Goal: Information Seeking & Learning: Learn about a topic

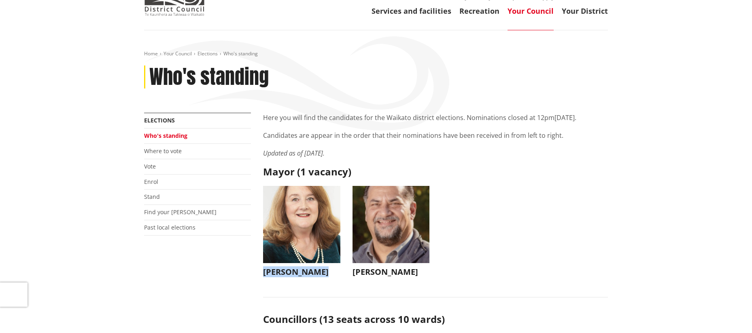
drag, startPoint x: 261, startPoint y: 274, endPoint x: 322, endPoint y: 275, distance: 60.7
click at [322, 275] on li "Jacqui Church Jacqui Church jacqui@jacquichurch.com +64 21 869 976 It has been …" at bounding box center [301, 233] width 89 height 95
copy h3 "Jacqui Church"
drag, startPoint x: 350, startPoint y: 272, endPoint x: 394, endPoint y: 272, distance: 44.1
click at [394, 272] on li "Aksel Bech Aksel Bech For rates sake, vote to empower communities with voice, c…" at bounding box center [390, 233] width 89 height 95
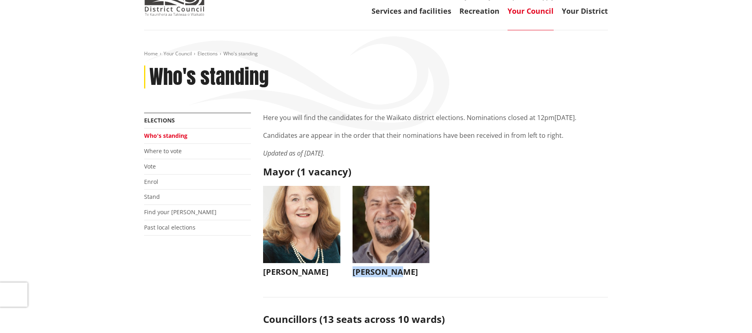
copy h3 "Aksel Bech"
drag, startPoint x: 261, startPoint y: 276, endPoint x: 322, endPoint y: 277, distance: 61.1
click at [322, 277] on li "Jacqui Church Jacqui Church jacqui@jacquichurch.com +64 21 869 976 It has been …" at bounding box center [301, 233] width 89 height 95
copy h3 "Jacqui Church"
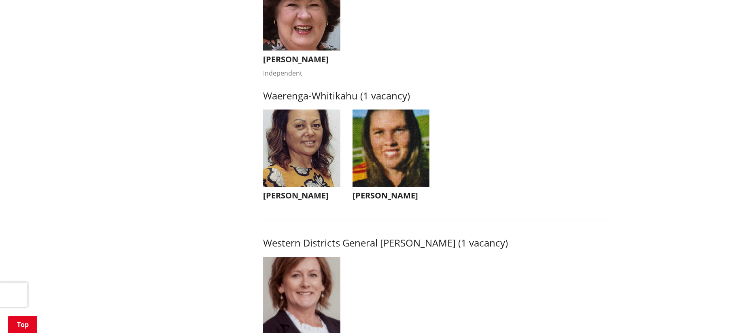
scroll to position [1709, 0]
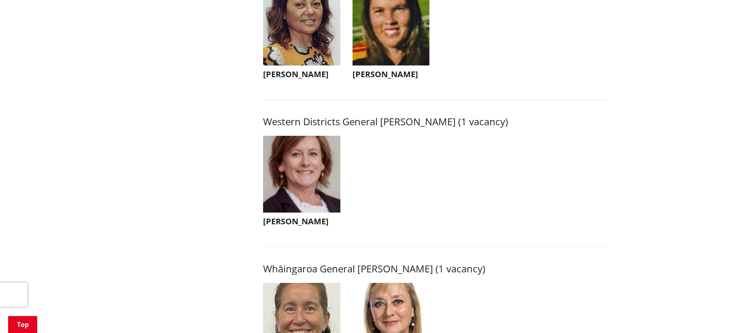
click at [299, 189] on img "button" at bounding box center [301, 174] width 77 height 77
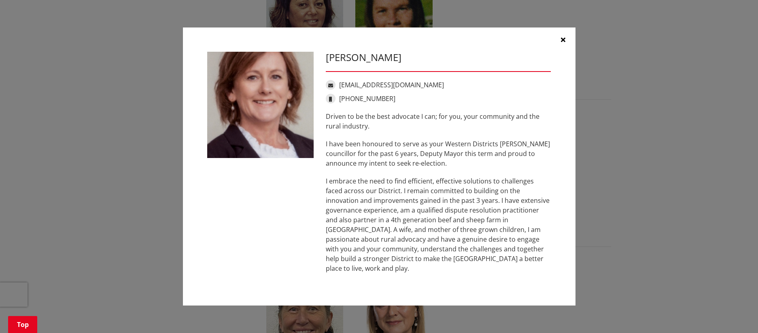
click at [564, 43] on icon "button" at bounding box center [563, 39] width 4 height 6
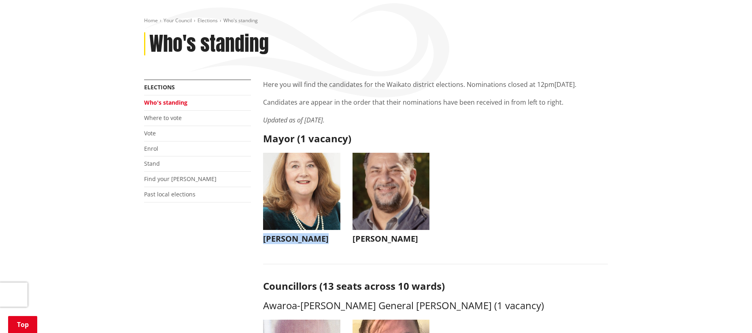
scroll to position [162, 0]
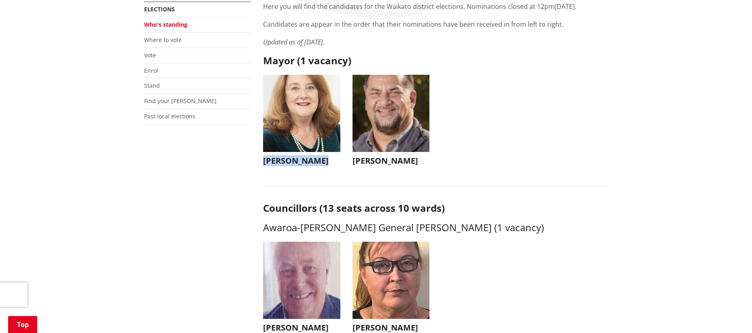
drag, startPoint x: 352, startPoint y: 162, endPoint x: 384, endPoint y: 161, distance: 31.6
click at [384, 161] on h3 "Aksel Bech" at bounding box center [390, 161] width 77 height 10
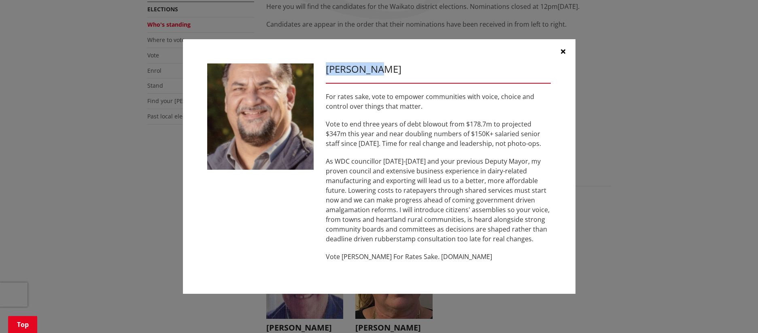
drag, startPoint x: 326, startPoint y: 71, endPoint x: 383, endPoint y: 69, distance: 57.5
click at [383, 69] on h3 "Aksel Bech" at bounding box center [438, 70] width 225 height 12
copy h3 "Aksel Bech"
click at [633, 109] on div "Aksel Bech For rates sake, vote to empower communities with voice, choice and c…" at bounding box center [378, 167] width 725 height 280
click at [560, 50] on button "button" at bounding box center [563, 51] width 24 height 24
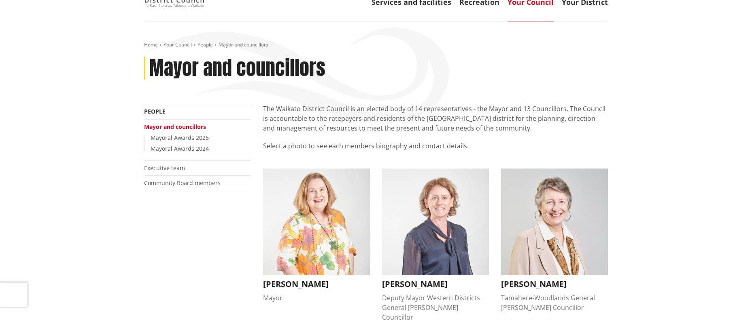
scroll to position [121, 0]
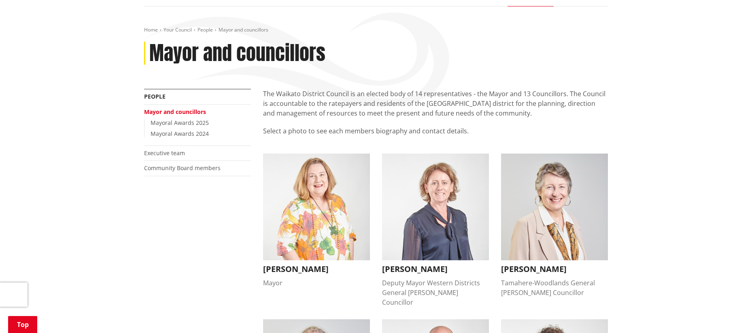
click at [432, 210] on img "button" at bounding box center [435, 207] width 107 height 107
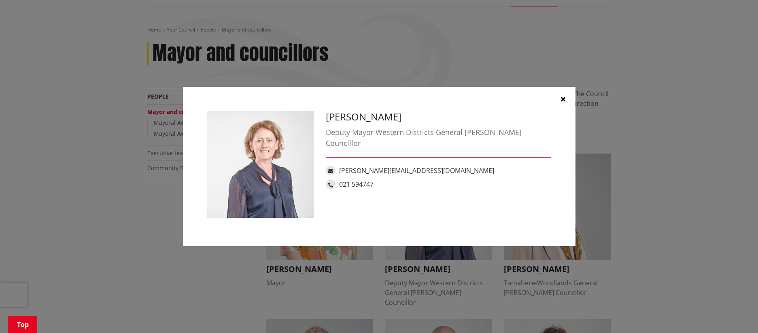
click at [563, 97] on icon "button" at bounding box center [563, 99] width 4 height 6
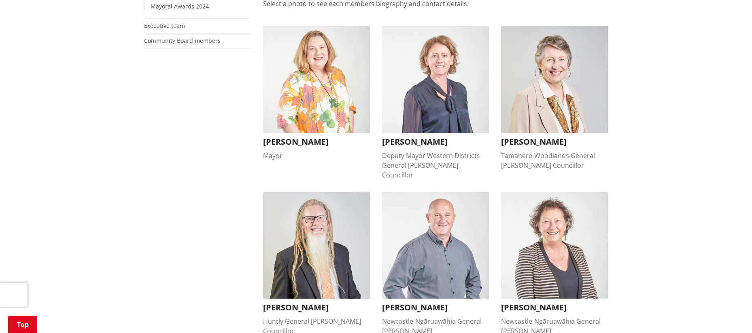
scroll to position [162, 0]
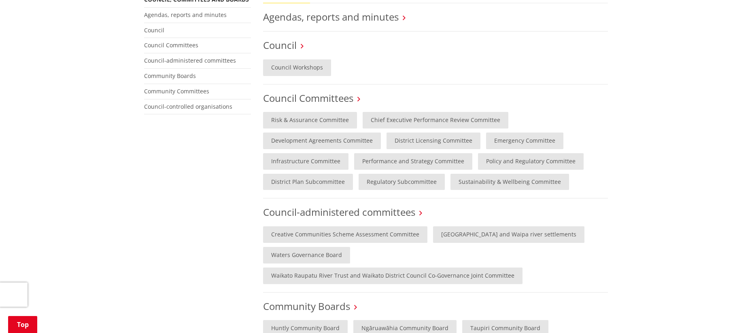
scroll to position [243, 0]
click at [324, 173] on link "District Plan Subcommittee" at bounding box center [308, 181] width 90 height 17
click at [299, 111] on link "Risk & Assurance Committee" at bounding box center [310, 119] width 94 height 17
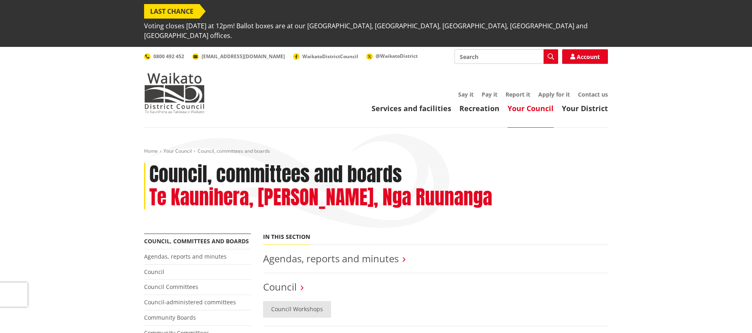
scroll to position [243, 0]
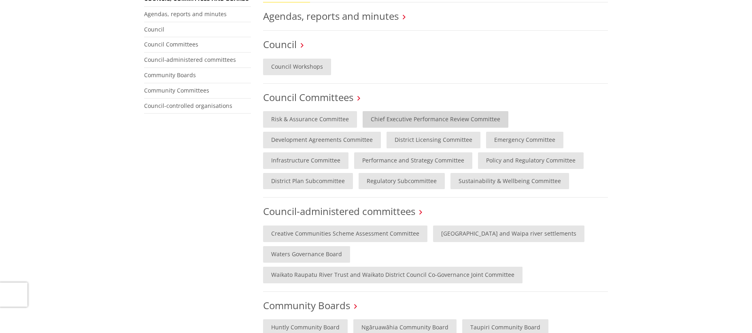
click at [419, 111] on link "Chief Executive Performance Review Committee" at bounding box center [436, 119] width 146 height 17
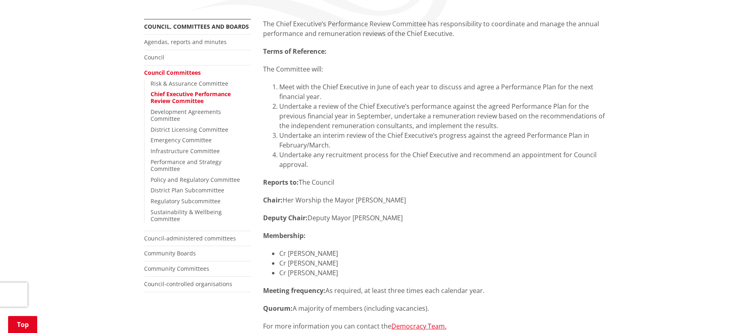
scroll to position [283, 0]
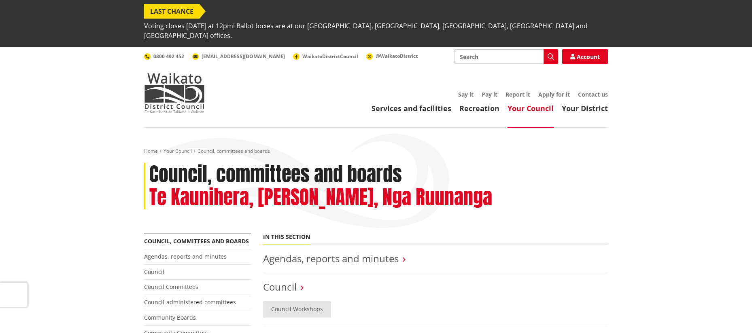
scroll to position [243, 0]
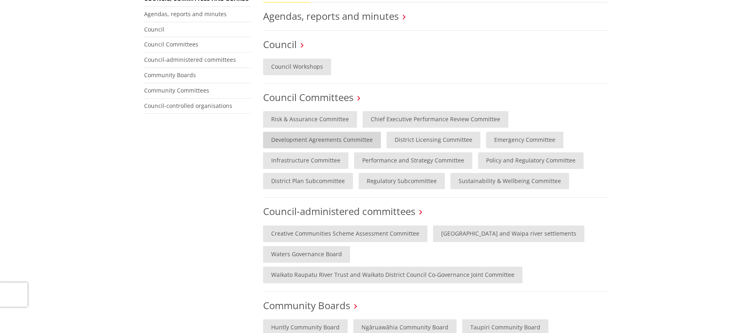
click at [311, 132] on link "Development Agreements Committee" at bounding box center [322, 140] width 118 height 17
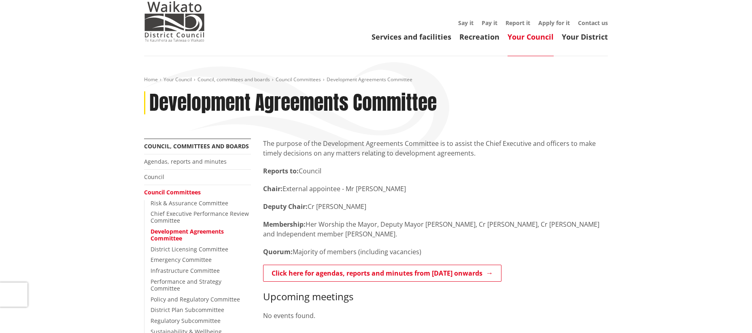
scroll to position [81, 0]
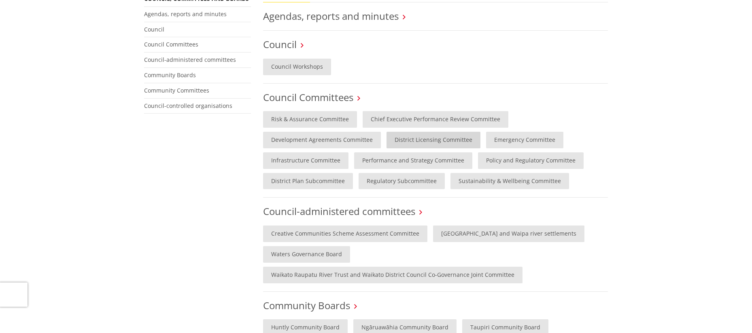
scroll to position [243, 0]
click at [425, 132] on link "District Licensing Committee" at bounding box center [433, 140] width 94 height 17
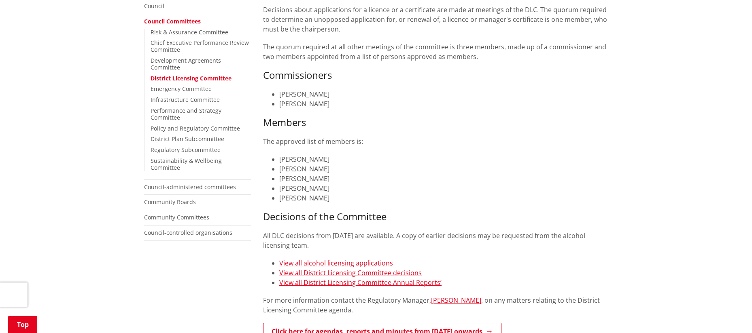
scroll to position [121, 0]
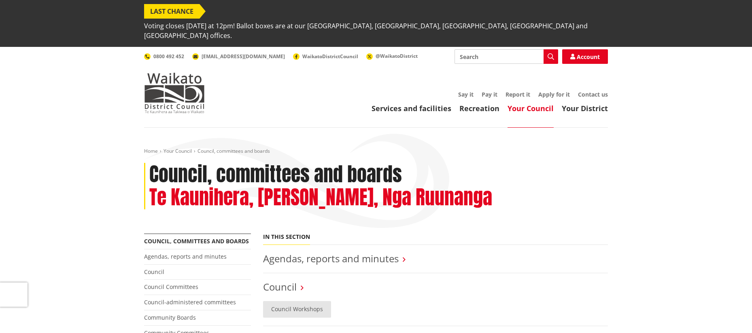
scroll to position [243, 0]
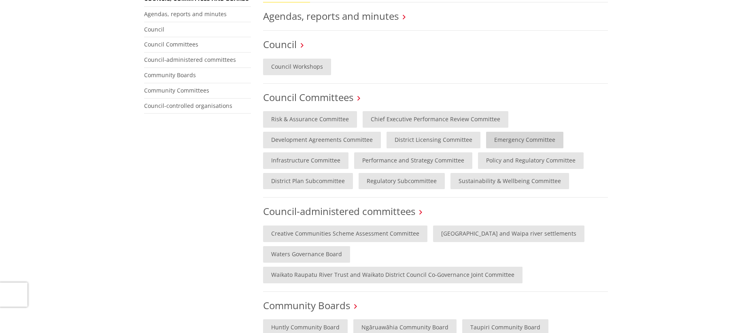
click at [518, 132] on link "Emergency Committee" at bounding box center [524, 140] width 77 height 17
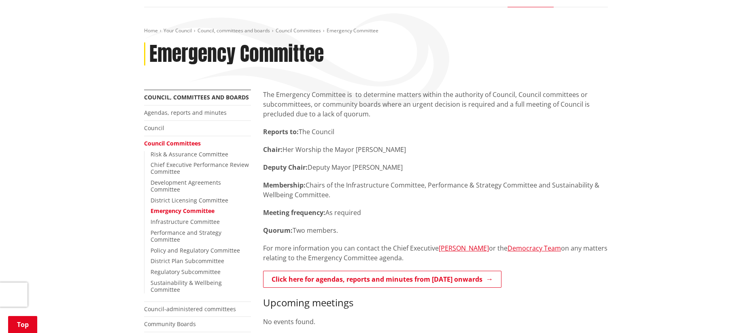
scroll to position [121, 0]
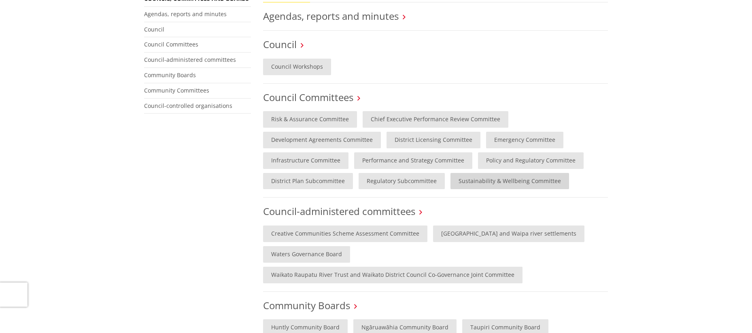
scroll to position [243, 0]
click at [296, 153] on link "Infrastructure Committee" at bounding box center [305, 161] width 85 height 17
click at [393, 153] on link "Performance and Strategy Committee" at bounding box center [413, 161] width 118 height 17
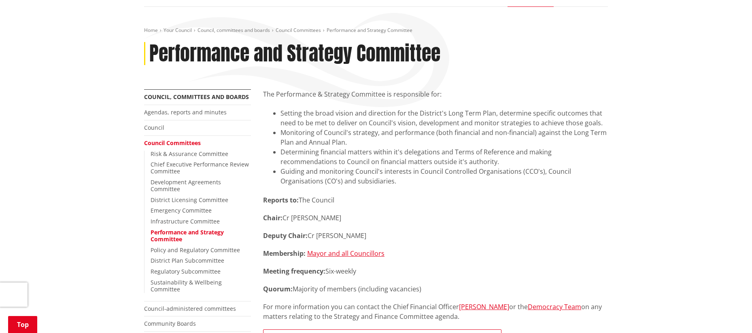
scroll to position [121, 0]
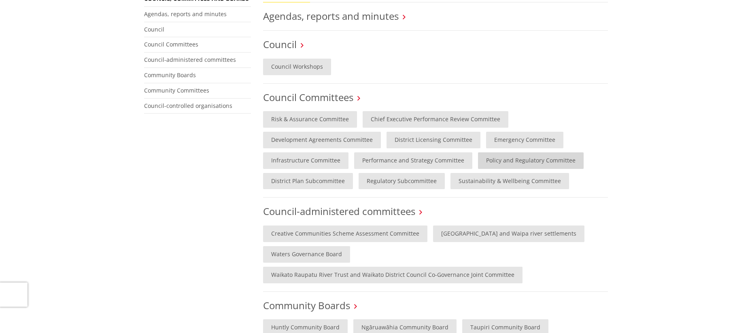
scroll to position [243, 0]
click at [518, 153] on link "Policy and Regulatory Committee" at bounding box center [531, 161] width 106 height 17
click at [517, 153] on link "Policy and Regulatory Committee" at bounding box center [531, 161] width 106 height 17
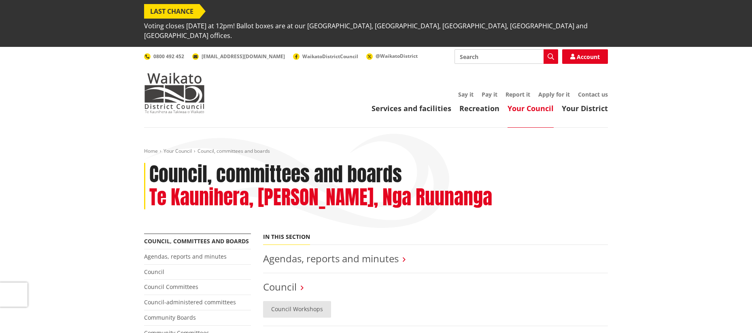
scroll to position [243, 0]
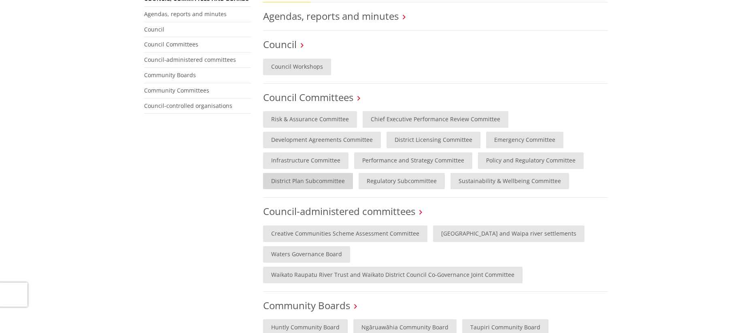
click at [301, 173] on link "District Plan Subcommittee" at bounding box center [308, 181] width 90 height 17
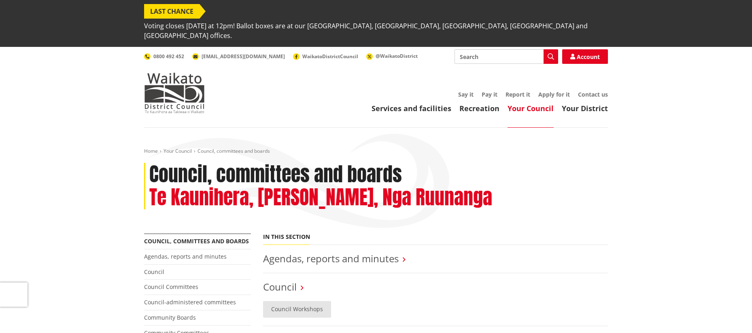
scroll to position [243, 0]
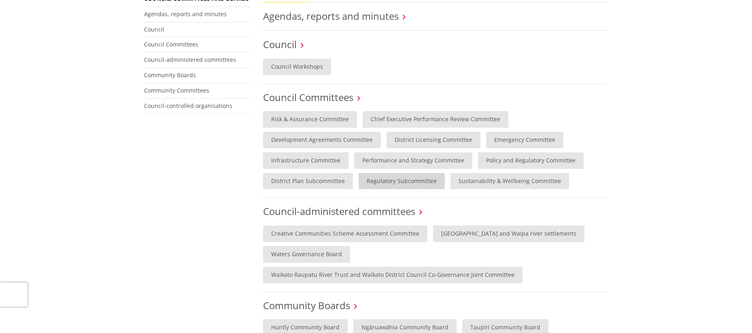
click at [395, 173] on link "Regulatory Subcommittee" at bounding box center [401, 181] width 86 height 17
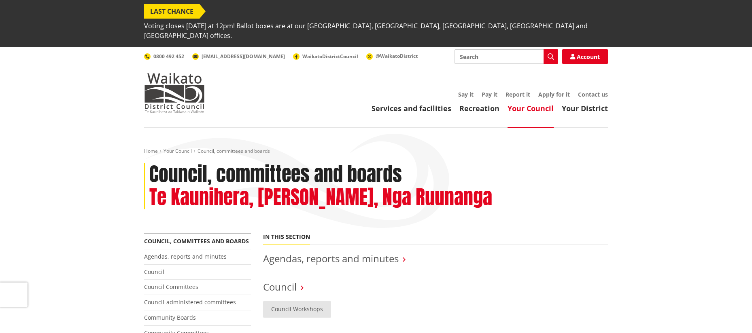
scroll to position [243, 0]
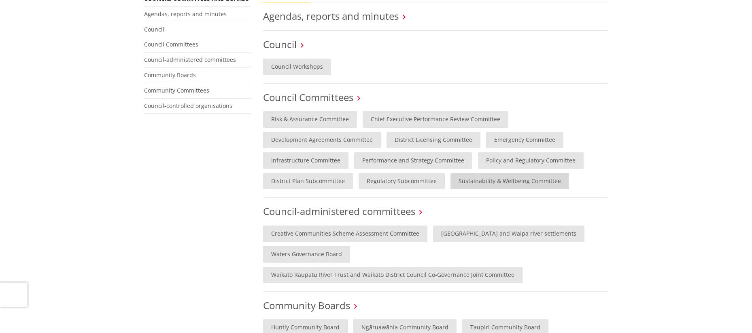
click at [519, 173] on link "Sustainability & Wellbeing Committee" at bounding box center [509, 181] width 119 height 17
click at [351, 226] on link "Creative Communities Scheme Assessment Committee" at bounding box center [345, 234] width 164 height 17
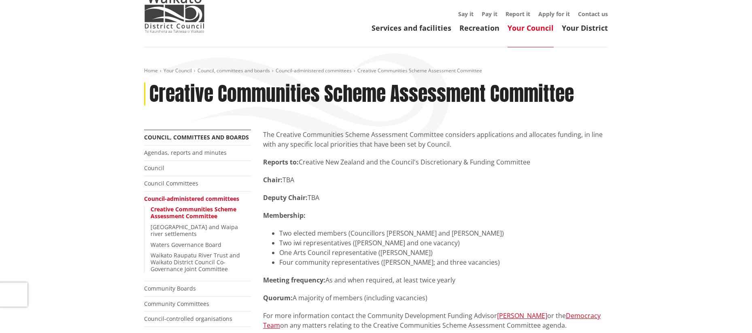
scroll to position [81, 0]
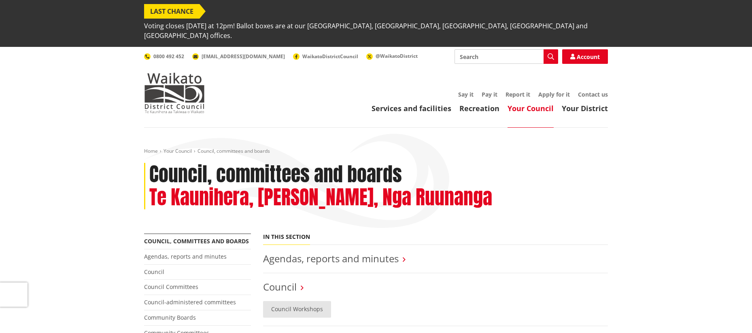
scroll to position [243, 0]
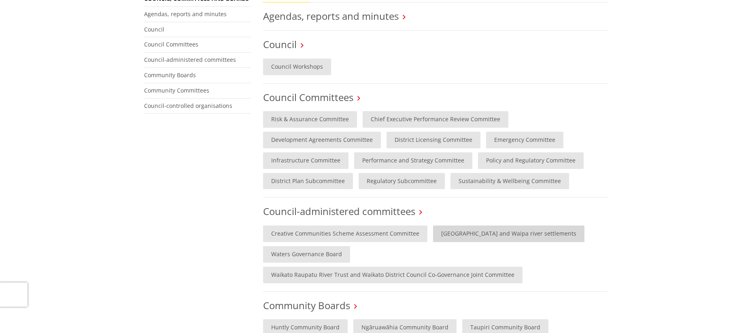
click at [474, 226] on link "[GEOGRAPHIC_DATA] and Waipa river settlements" at bounding box center [508, 234] width 151 height 17
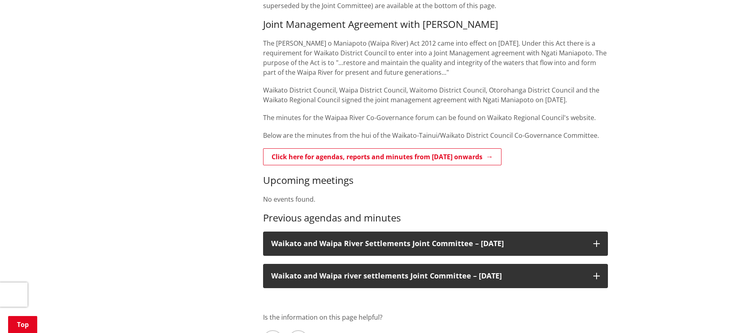
scroll to position [809, 0]
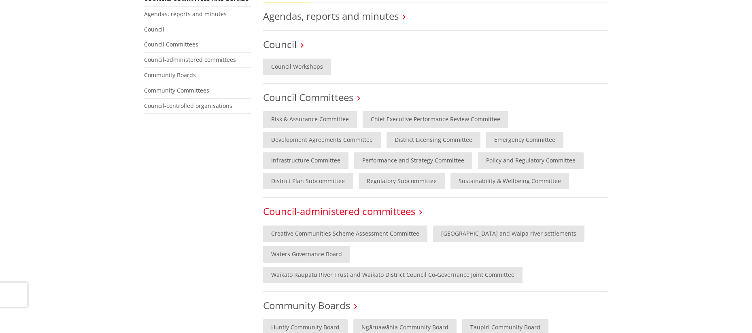
scroll to position [243, 0]
click at [284, 246] on link "Waters Governance Board" at bounding box center [306, 254] width 87 height 17
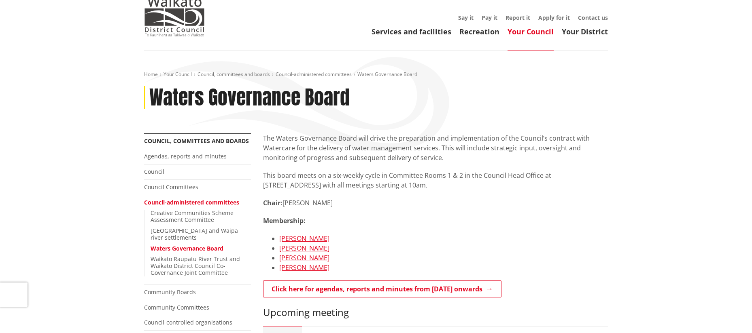
scroll to position [162, 0]
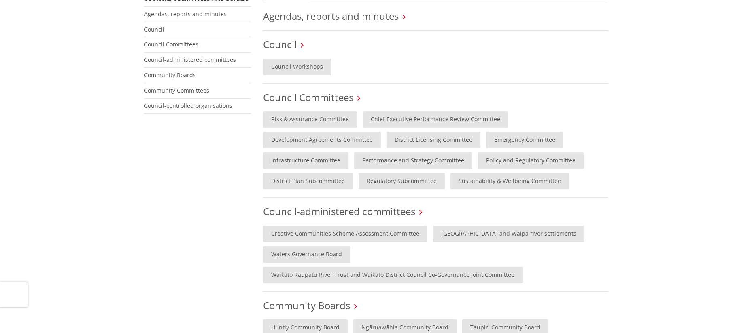
scroll to position [243, 0]
click at [369, 267] on link "Waikato Raupatu River Trust and Waikato District Council Co-Governance Joint Co…" at bounding box center [392, 275] width 259 height 17
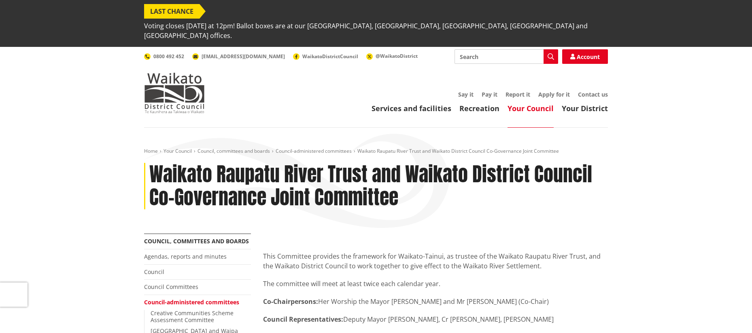
scroll to position [40, 0]
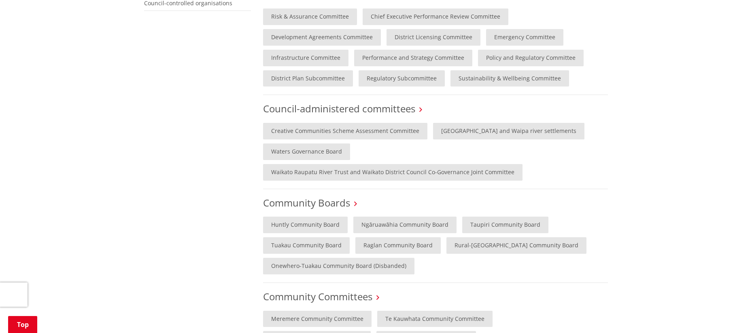
scroll to position [364, 0]
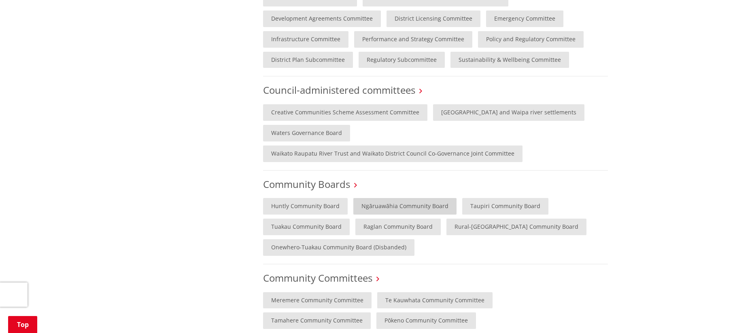
click at [386, 198] on link "Ngāruawāhia Community Board" at bounding box center [404, 206] width 103 height 17
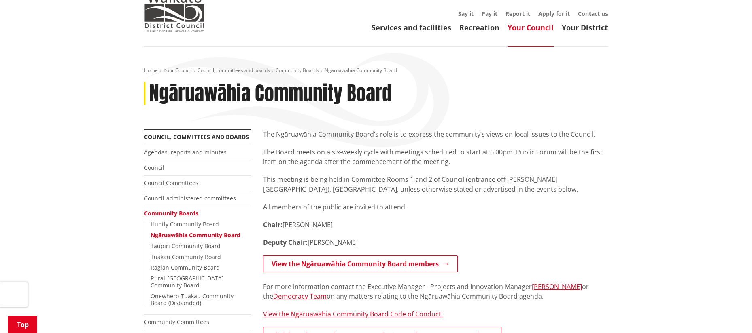
scroll to position [202, 0]
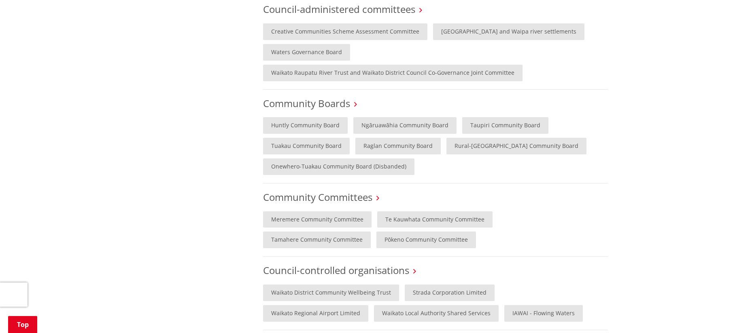
scroll to position [566, 0]
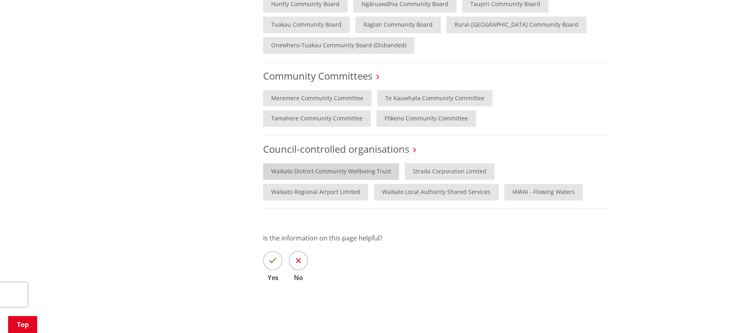
click at [352, 163] on link "Waikato District Community Wellbeing Trust" at bounding box center [331, 171] width 136 height 17
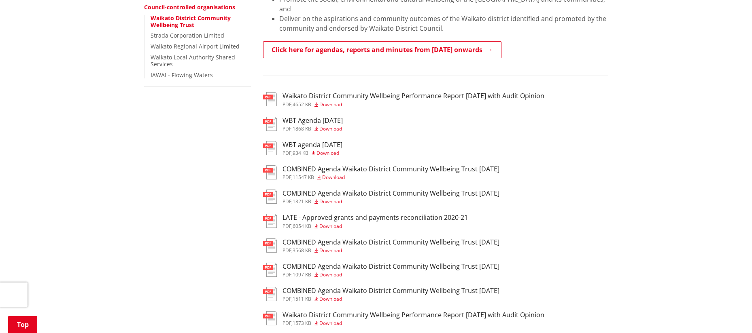
scroll to position [405, 0]
